Goal: Task Accomplishment & Management: Manage account settings

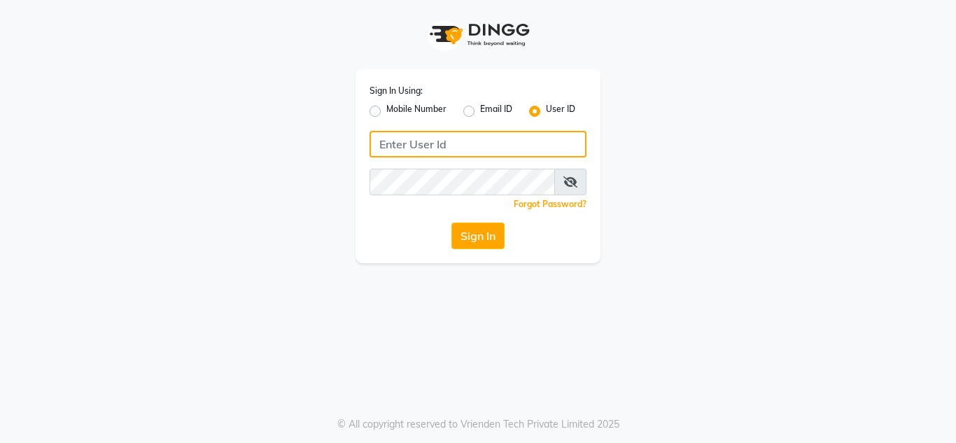
click at [415, 157] on input "Username" at bounding box center [478, 144] width 217 height 27
type input "e1674-34"
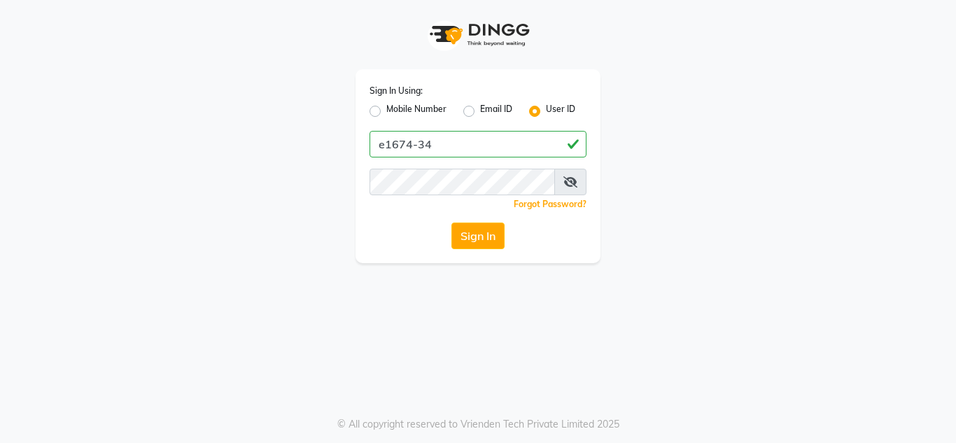
click at [310, 160] on div "Sign In Using: Mobile Number Email ID User ID e1674-34 Remember me Forgot Passw…" at bounding box center [478, 131] width 798 height 263
click at [566, 179] on icon at bounding box center [571, 181] width 14 height 11
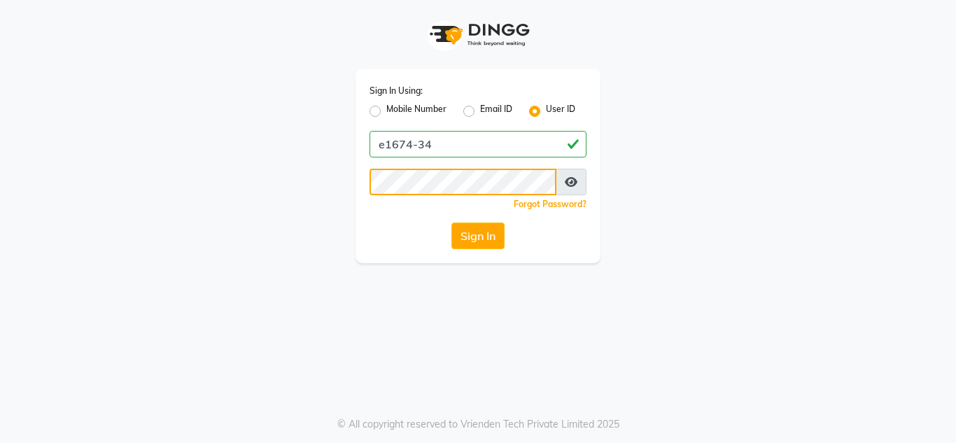
click at [452, 223] on button "Sign In" at bounding box center [478, 236] width 53 height 27
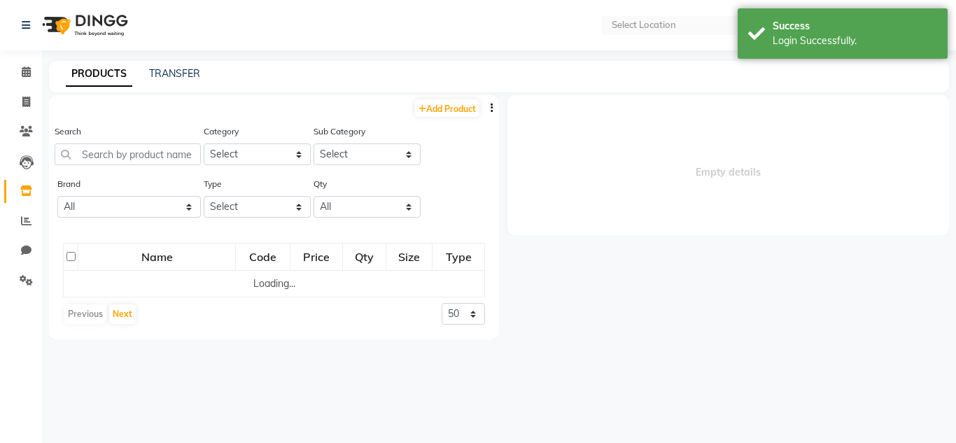
select select "en"
select select
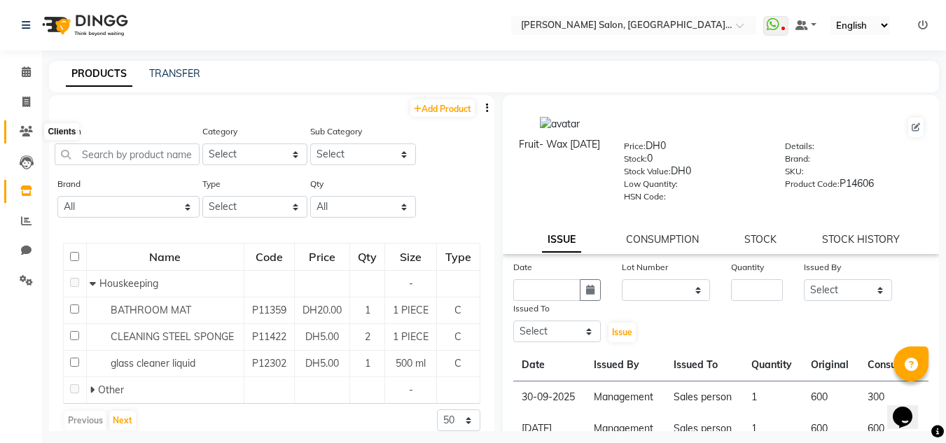
click at [27, 121] on link "Clients" at bounding box center [21, 131] width 34 height 23
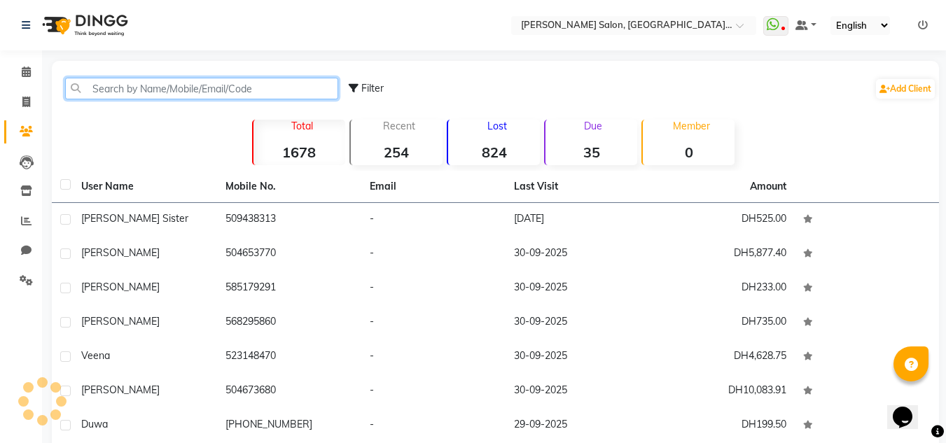
click at [106, 87] on input "text" at bounding box center [201, 89] width 273 height 22
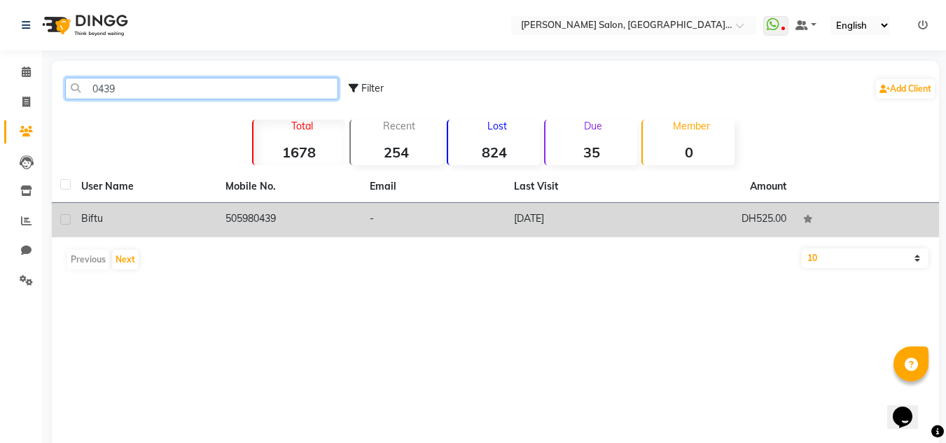
type input "0439"
click at [359, 213] on td "505980439" at bounding box center [289, 220] width 144 height 34
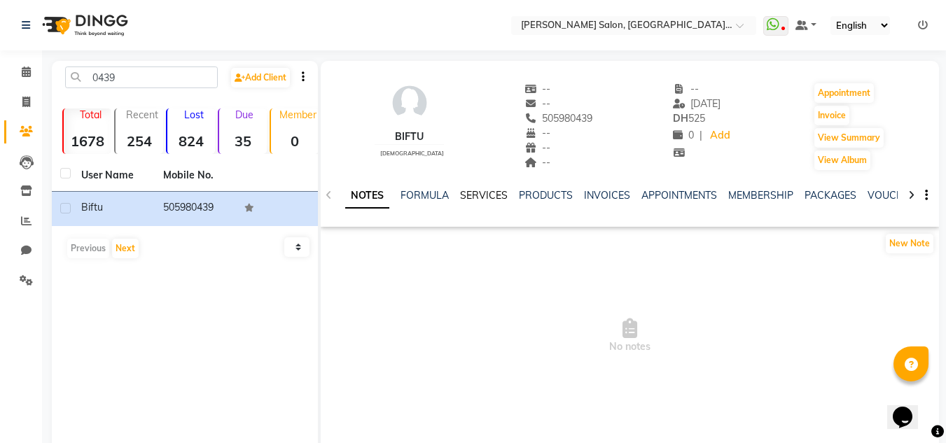
click at [499, 199] on link "SERVICES" at bounding box center [484, 195] width 48 height 13
